Goal: Register for event/course

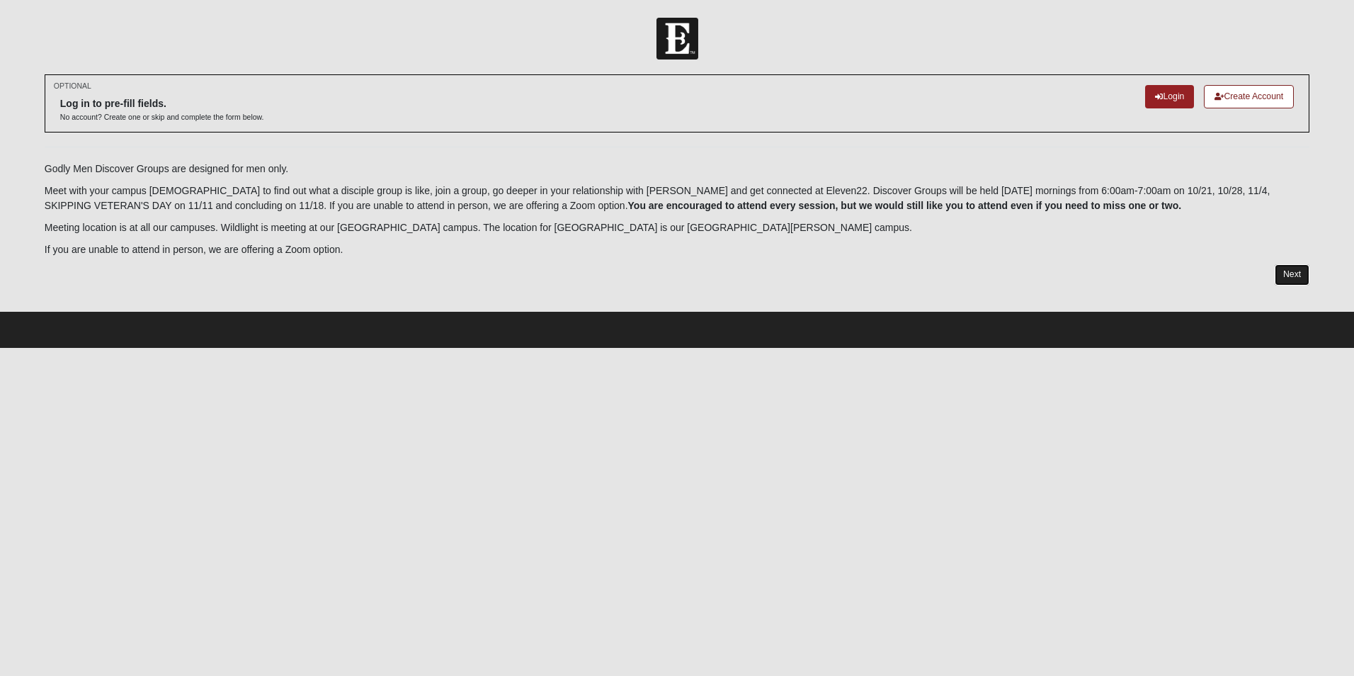
click at [1305, 274] on link "Next" at bounding box center [1292, 274] width 35 height 21
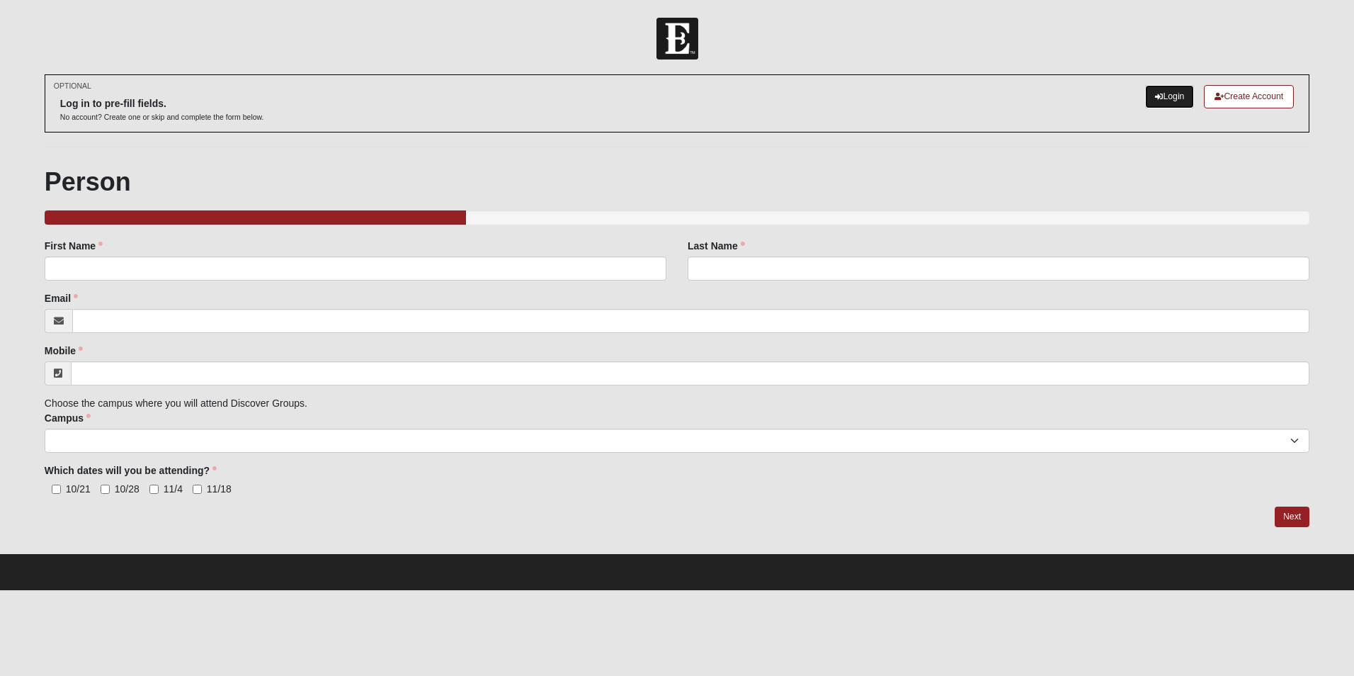
click at [1168, 94] on link "Login" at bounding box center [1169, 96] width 49 height 23
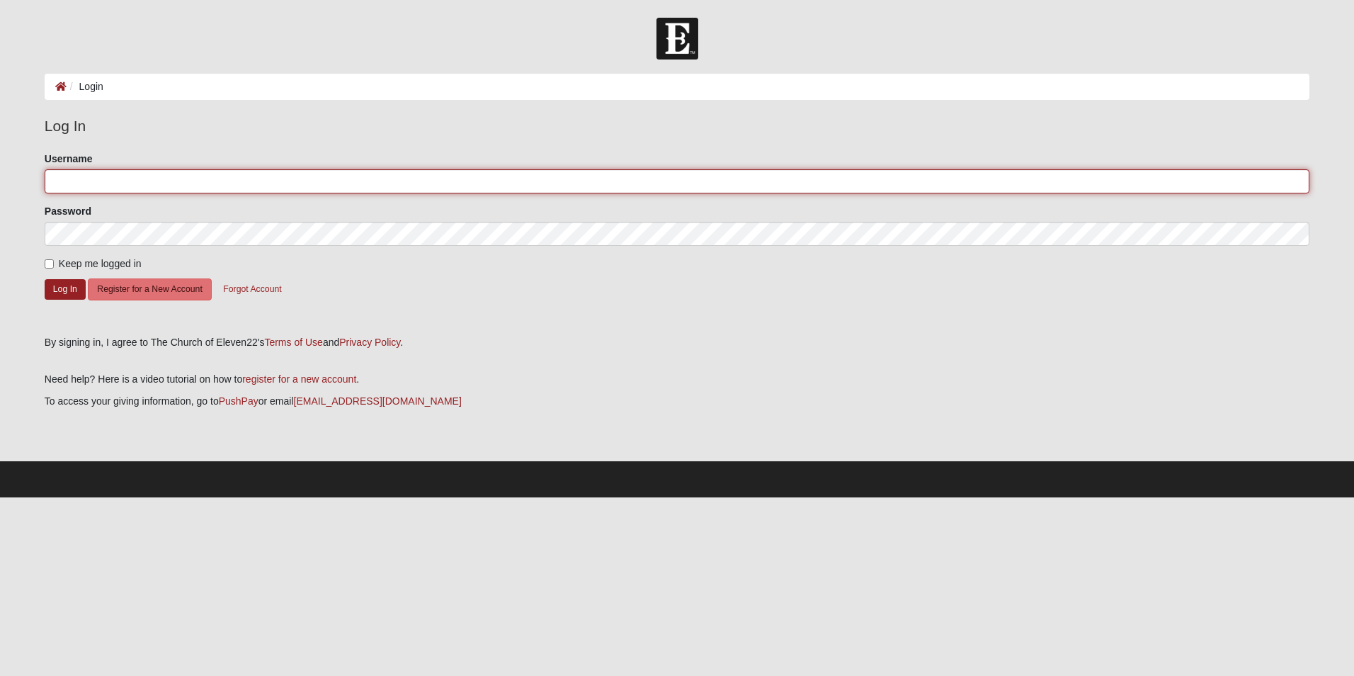
type input "michaelserig@gmail.com"
click at [179, 176] on input "michaelserig@gmail.com" at bounding box center [677, 181] width 1265 height 24
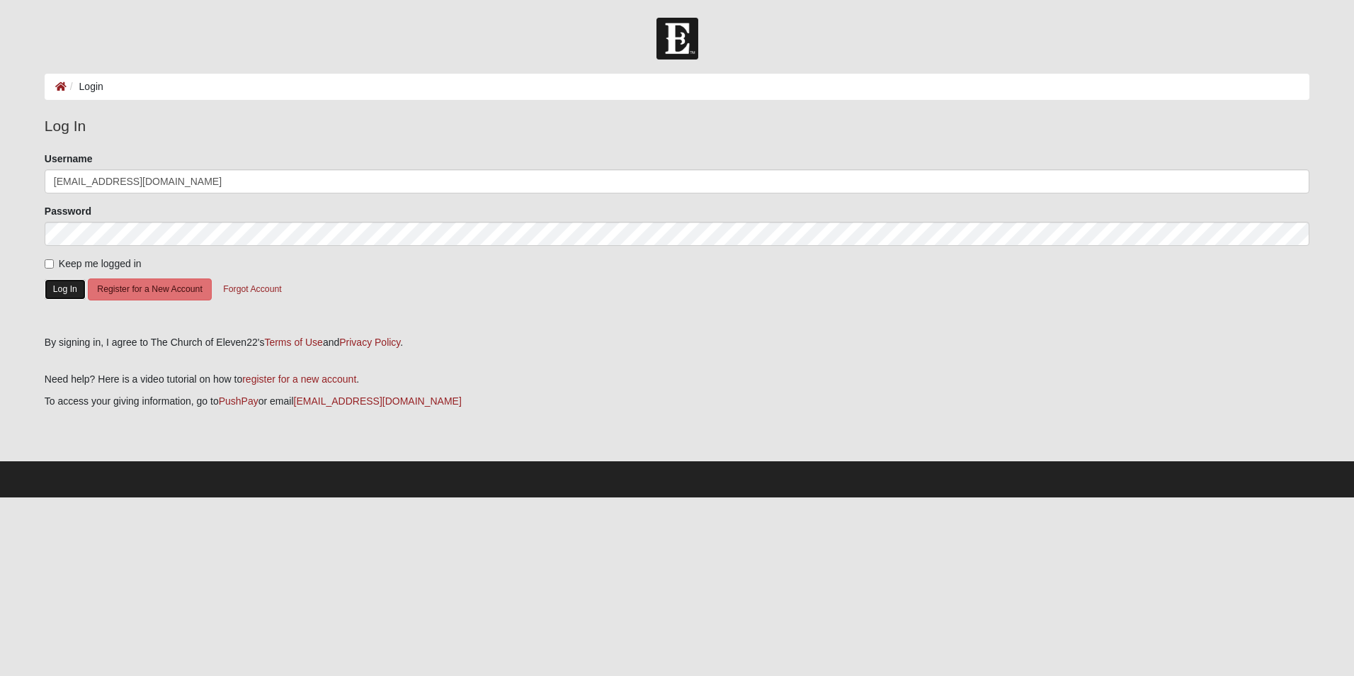
click at [67, 285] on button "Log In" at bounding box center [65, 289] width 41 height 21
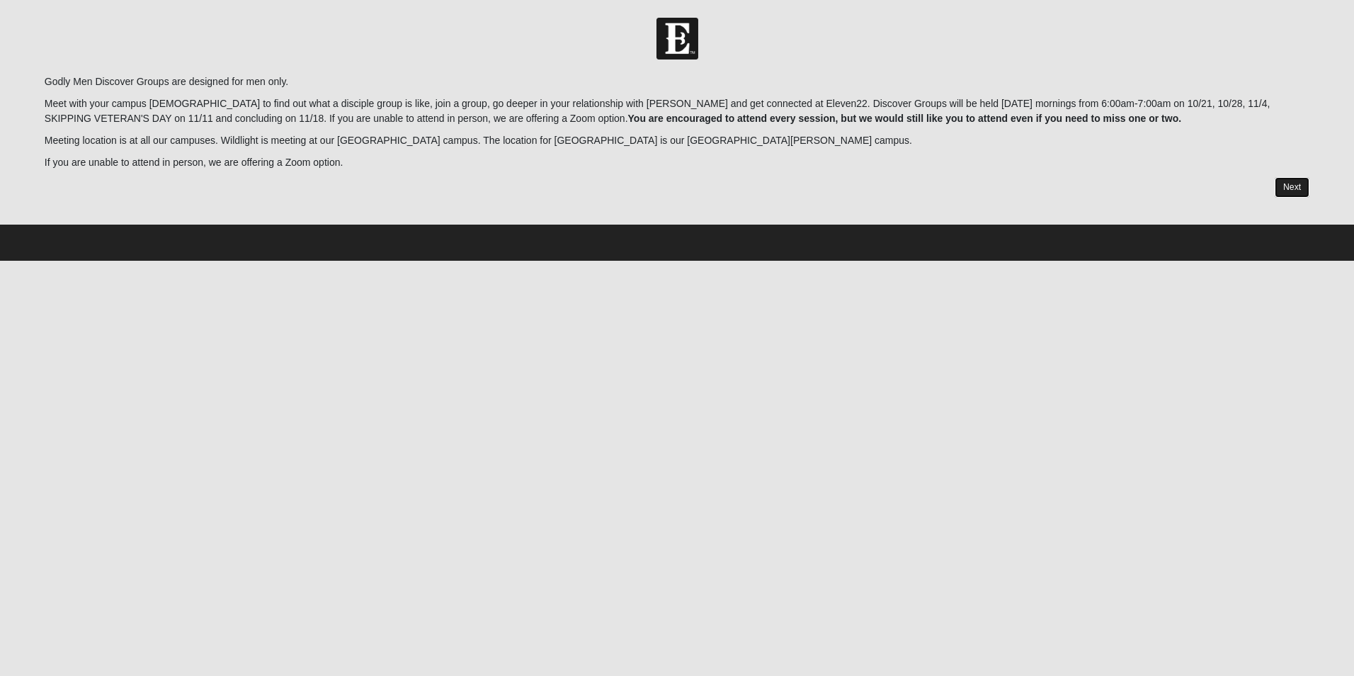
click at [1284, 186] on link "Next" at bounding box center [1292, 187] width 35 height 21
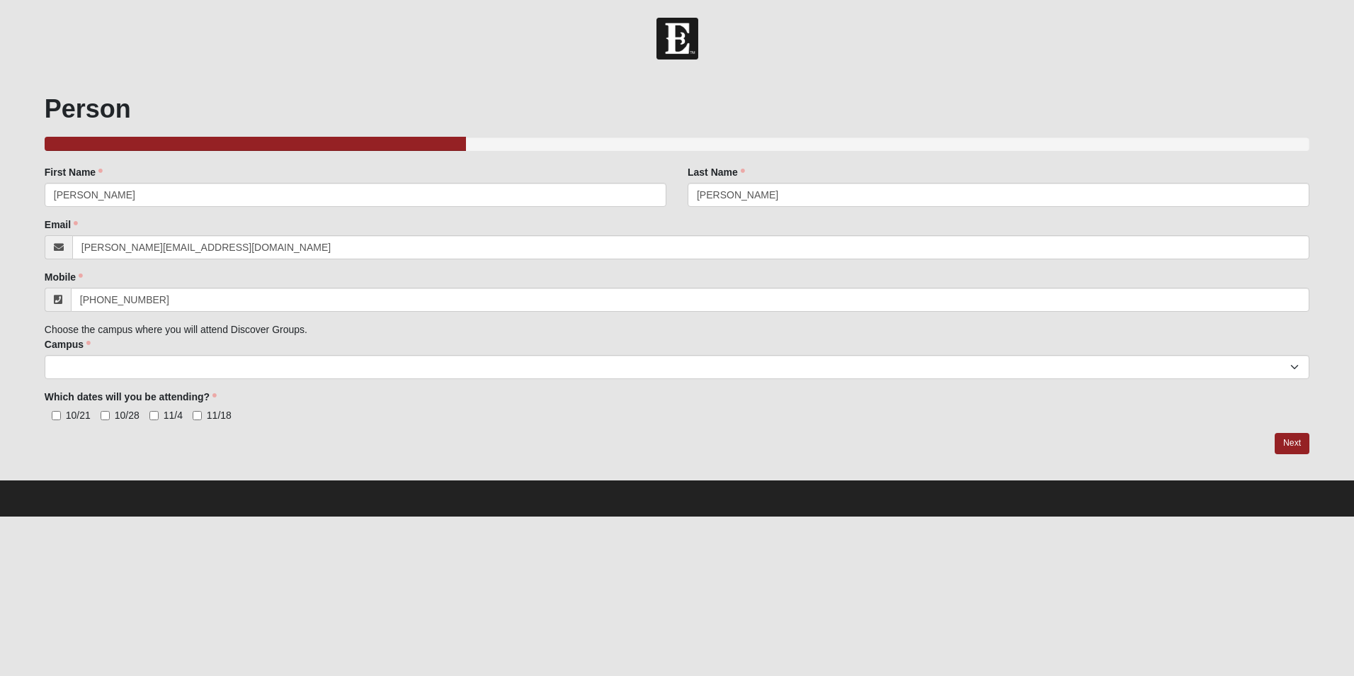
click at [506, 381] on div "Family Member to Register First Name Mike First Name is required. Last Name Ser…" at bounding box center [677, 293] width 1265 height 257
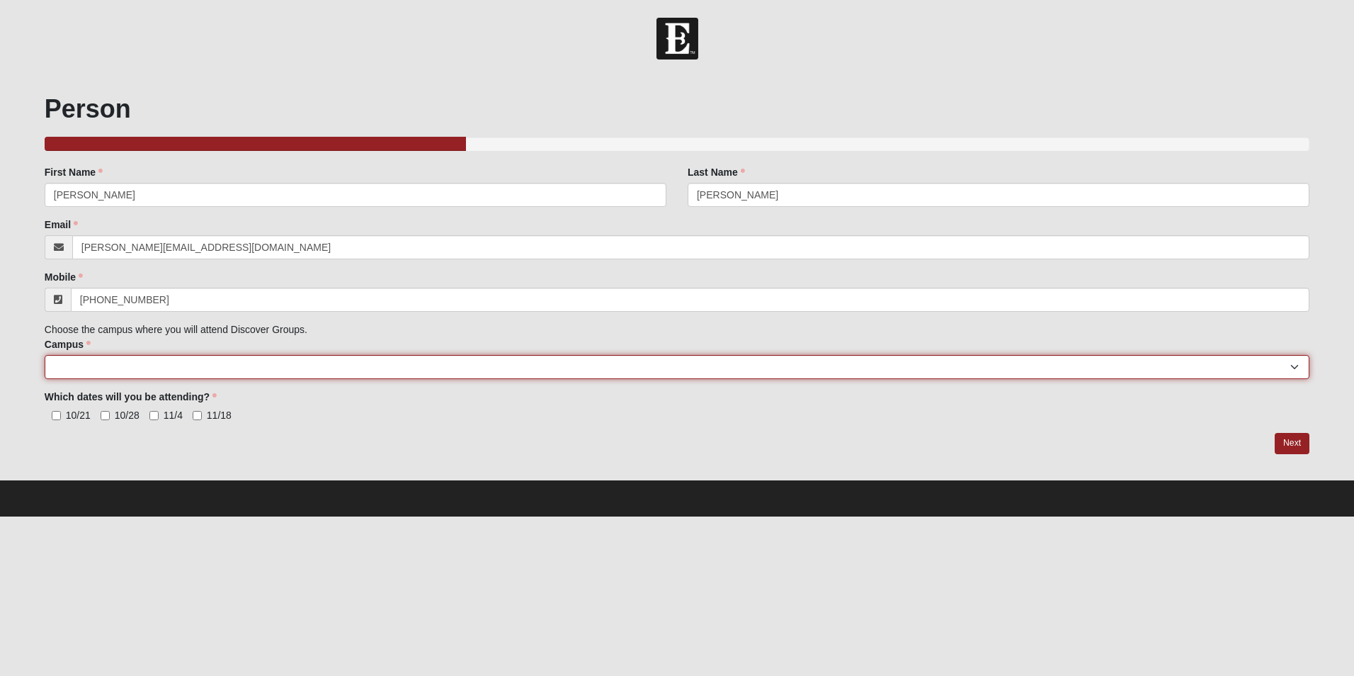
click at [490, 370] on select "Arlington Baymeadows College Park Orlando (Coming Soon) Eleven22 Online Fleming…" at bounding box center [677, 367] width 1265 height 24
select select "4"
click at [191, 361] on select "Arlington Baymeadows College Park Orlando (Coming Soon) Eleven22 Online Fleming…" at bounding box center [677, 367] width 1265 height 24
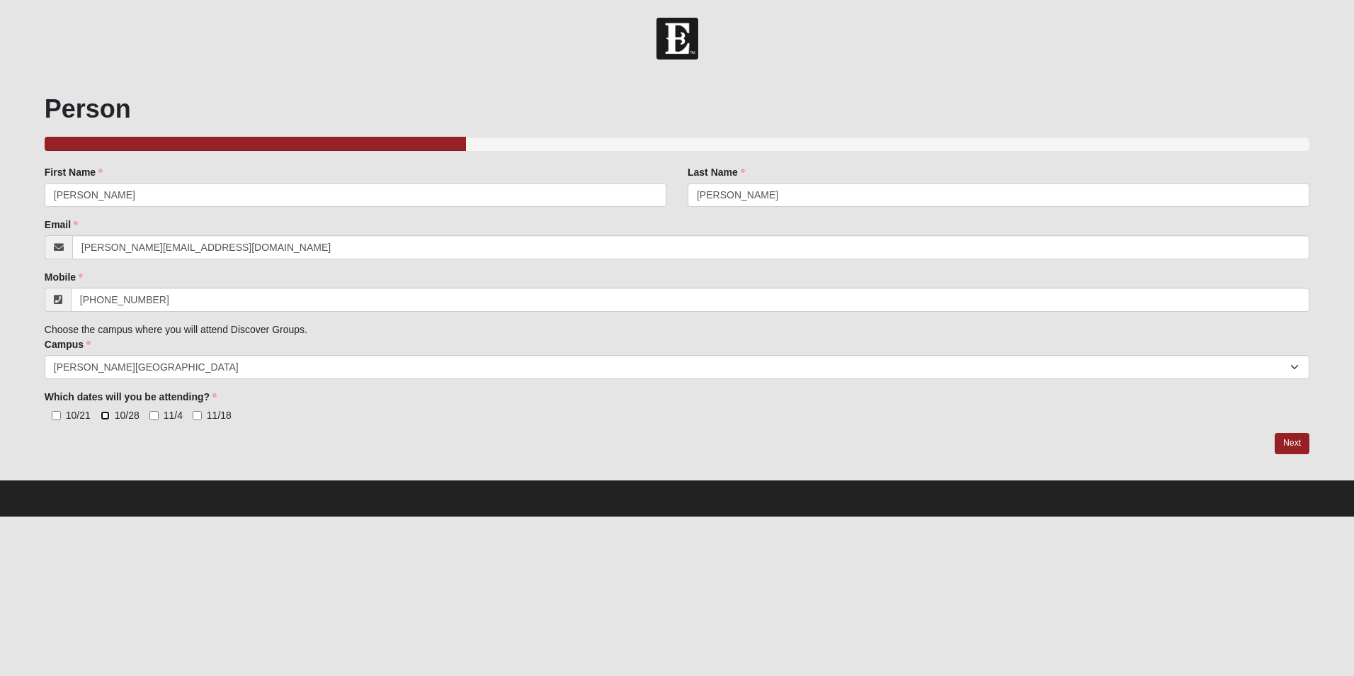
drag, startPoint x: 106, startPoint y: 419, endPoint x: 147, endPoint y: 419, distance: 41.8
click at [108, 419] on input "10/28" at bounding box center [105, 415] width 9 height 9
checkbox input "true"
drag, startPoint x: 157, startPoint y: 419, endPoint x: 173, endPoint y: 422, distance: 15.8
click at [159, 422] on label "11/4" at bounding box center [165, 415] width 33 height 14
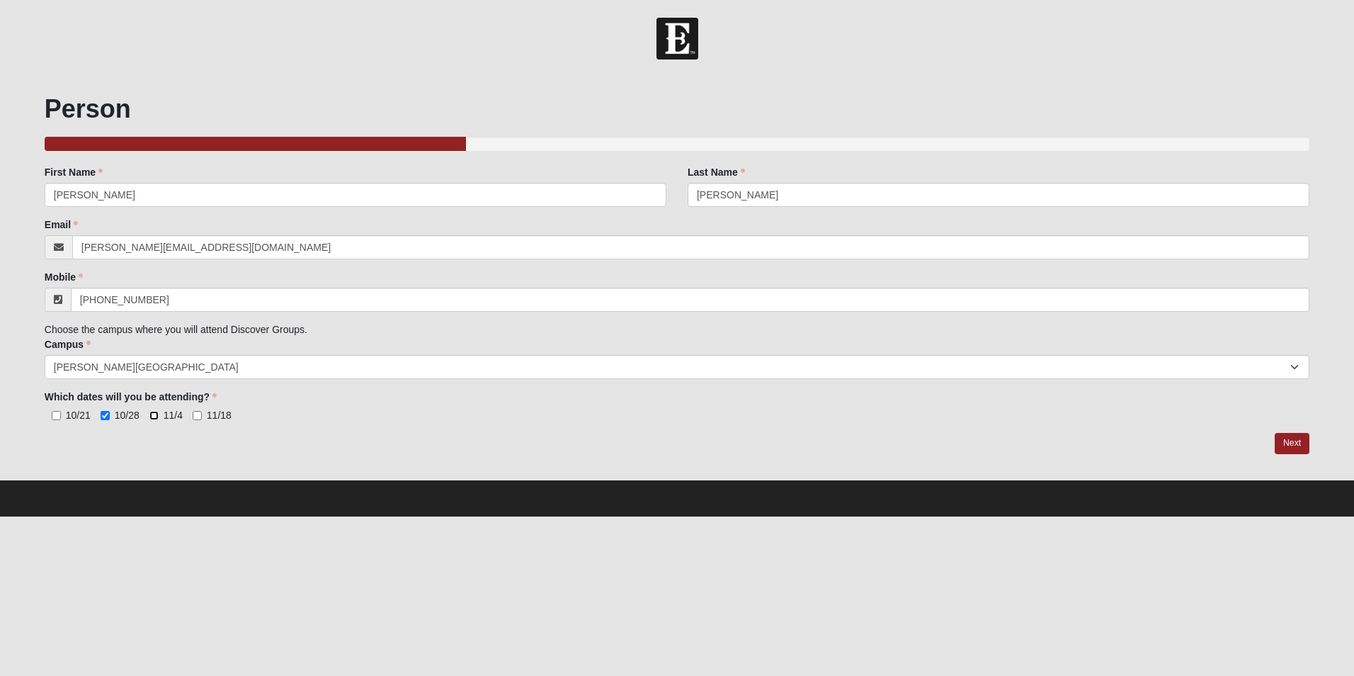
click at [159, 420] on input "11/4" at bounding box center [153, 415] width 9 height 9
checkbox input "true"
click at [195, 419] on input "11/18" at bounding box center [197, 415] width 9 height 9
checkbox input "true"
click at [1284, 438] on link "Next" at bounding box center [1292, 443] width 35 height 21
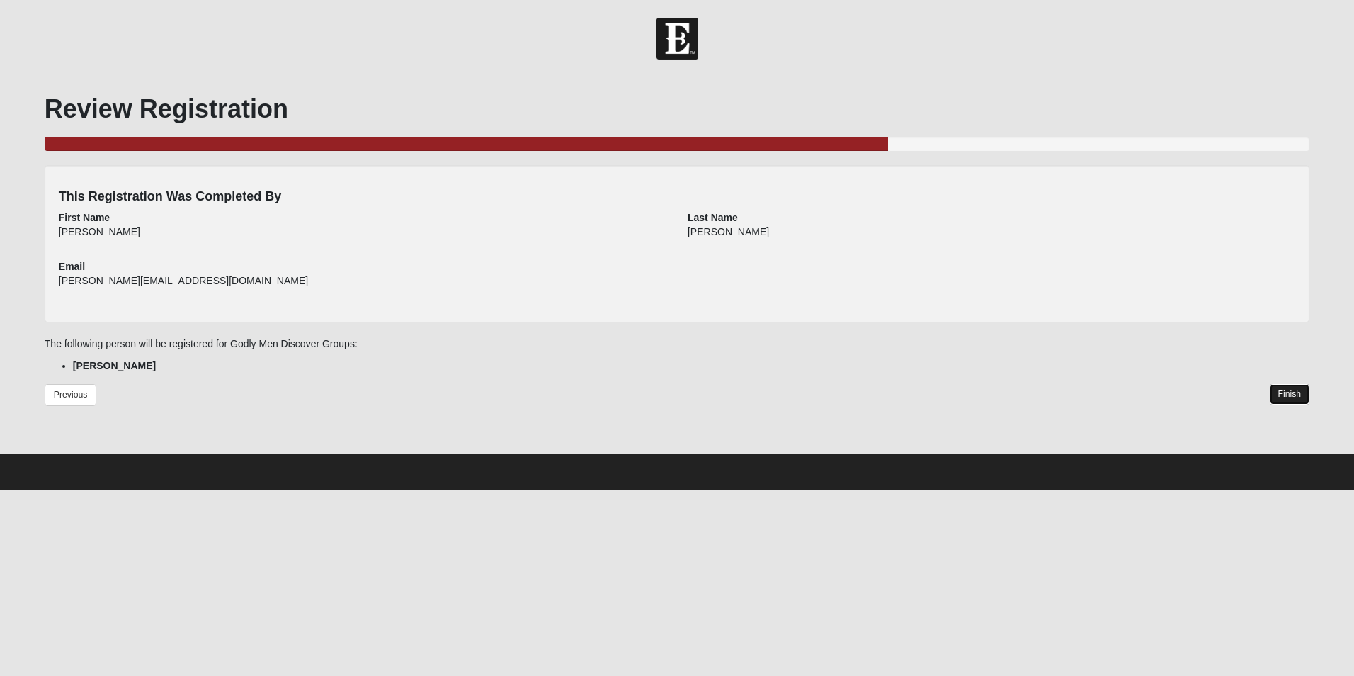
click at [1298, 394] on link "Finish" at bounding box center [1290, 394] width 40 height 21
